Goal: Check status: Check status

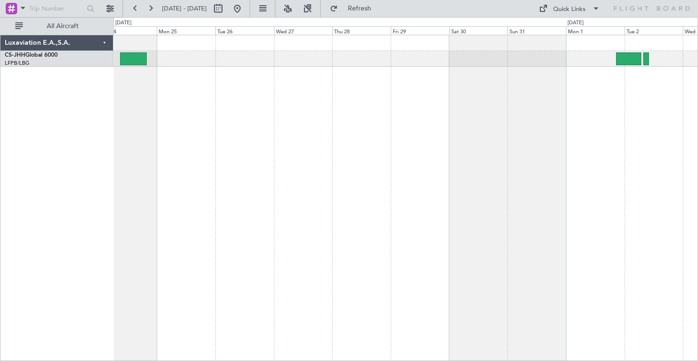
click at [182, 92] on div "Planned Maint [GEOGRAPHIC_DATA] ([GEOGRAPHIC_DATA])" at bounding box center [405, 198] width 584 height 326
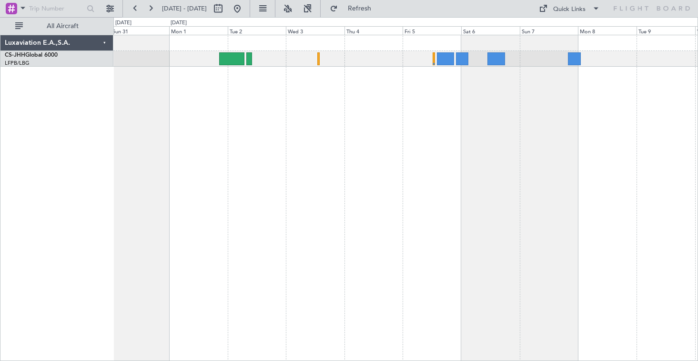
click at [177, 156] on div at bounding box center [405, 198] width 584 height 326
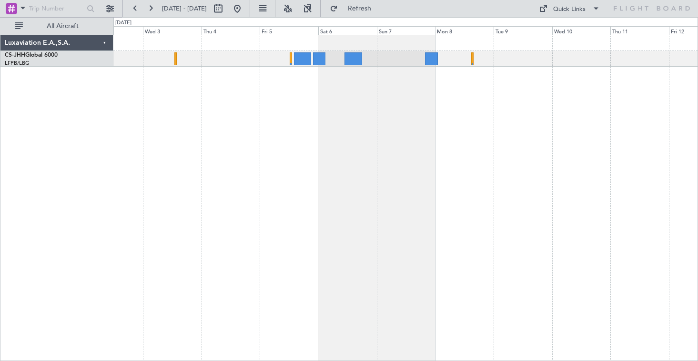
click at [394, 127] on div at bounding box center [405, 198] width 584 height 326
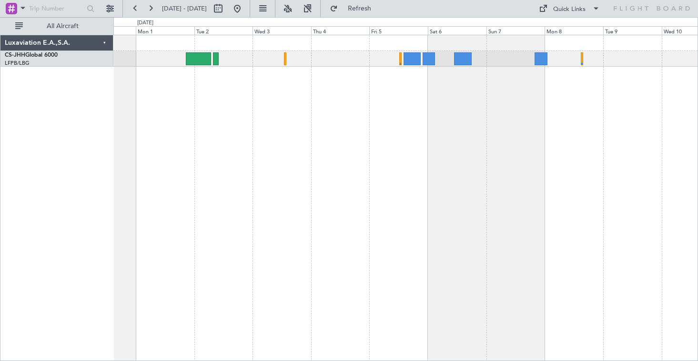
click at [348, 180] on div at bounding box center [405, 198] width 584 height 326
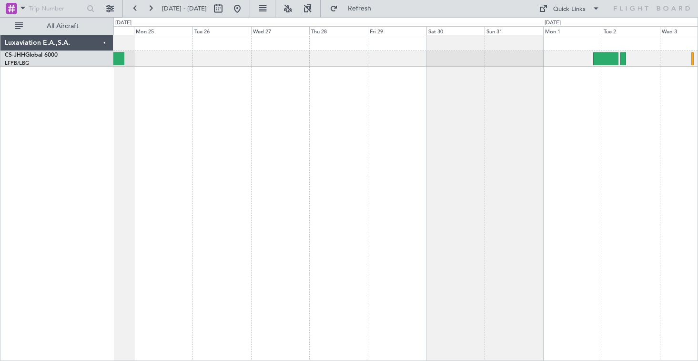
click at [561, 111] on div "Planned Maint [GEOGRAPHIC_DATA] ([GEOGRAPHIC_DATA])" at bounding box center [405, 198] width 584 height 326
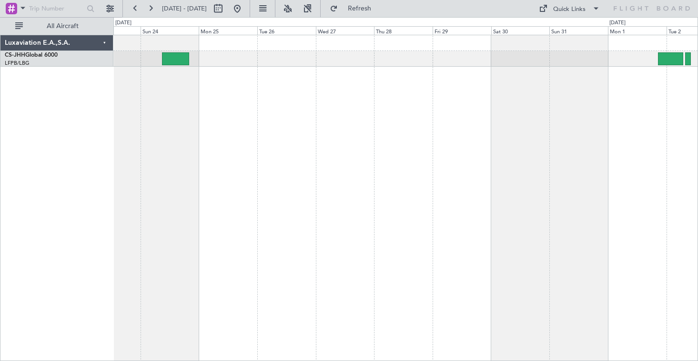
click at [444, 89] on div "Planned Maint [GEOGRAPHIC_DATA] ([GEOGRAPHIC_DATA])" at bounding box center [405, 198] width 584 height 326
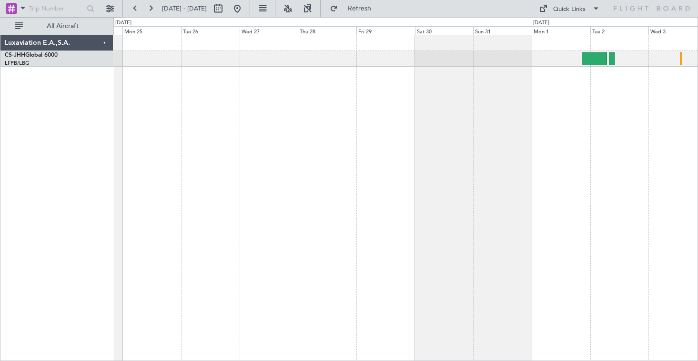
click at [466, 119] on div "Planned Maint [GEOGRAPHIC_DATA] ([GEOGRAPHIC_DATA])" at bounding box center [405, 198] width 584 height 326
